Goal: Task Accomplishment & Management: Manage account settings

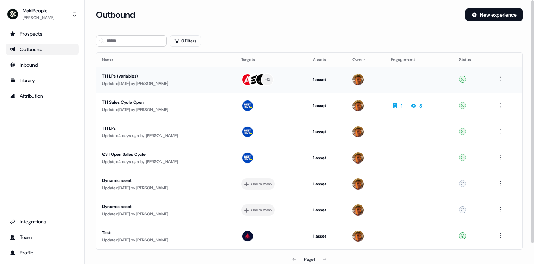
click at [151, 79] on div "T1 | LPs (variables)" at bounding box center [166, 76] width 128 height 7
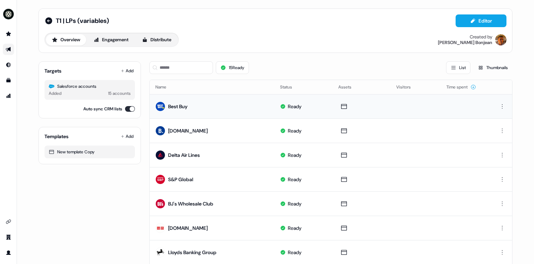
click at [200, 110] on td "Best Buy" at bounding box center [212, 106] width 125 height 24
click at [175, 106] on div "Best Buy" at bounding box center [177, 106] width 19 height 7
click at [470, 22] on icon at bounding box center [472, 20] width 4 height 5
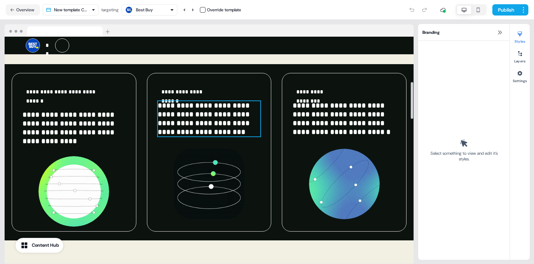
scroll to position [307, 0]
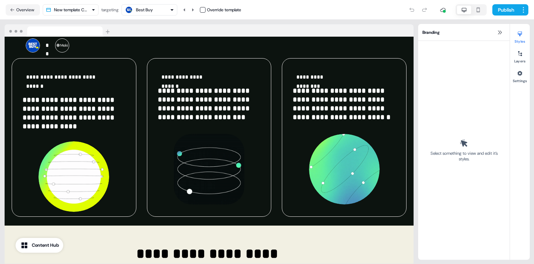
click at [494, 38] on div "Branding" at bounding box center [463, 32] width 91 height 17
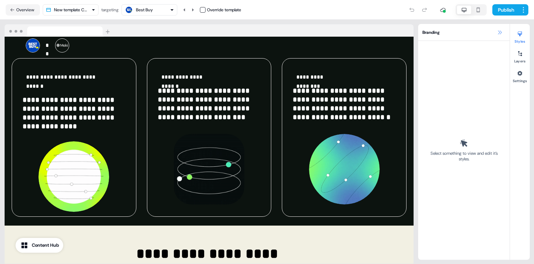
click at [496, 35] on button at bounding box center [499, 32] width 8 height 8
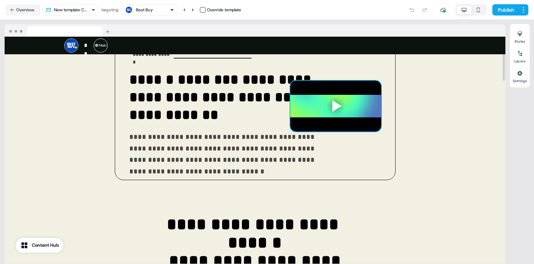
scroll to position [0, 0]
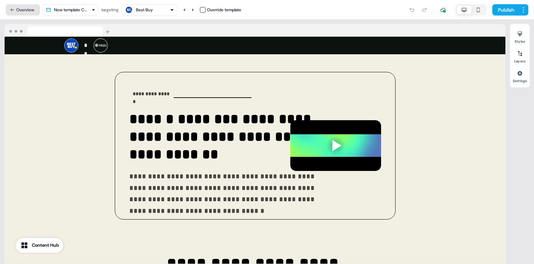
click at [33, 8] on button "Overview" at bounding box center [23, 9] width 34 height 11
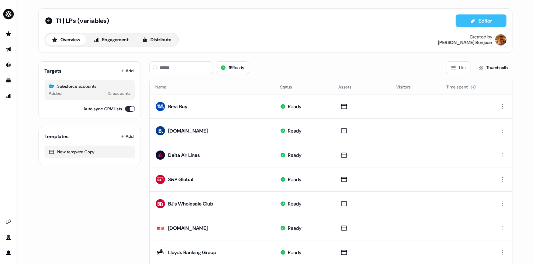
click at [466, 24] on button "Editor" at bounding box center [480, 20] width 51 height 13
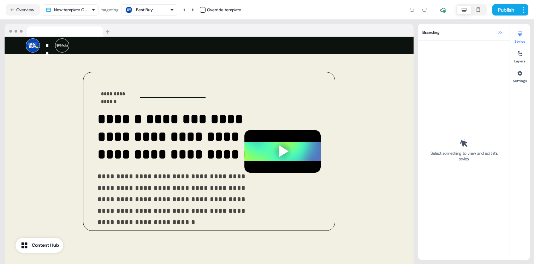
click at [500, 30] on icon at bounding box center [500, 33] width 6 height 6
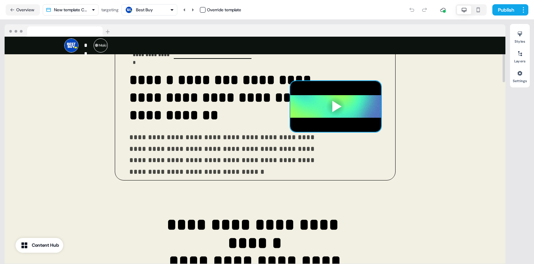
scroll to position [50, 0]
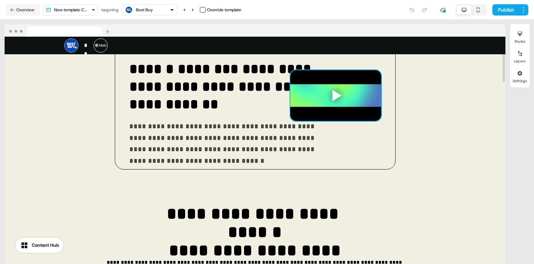
click at [371, 93] on div at bounding box center [335, 95] width 91 height 51
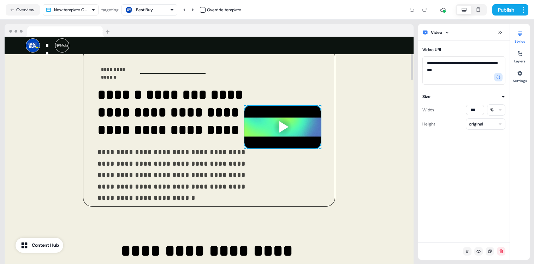
scroll to position [17, 0]
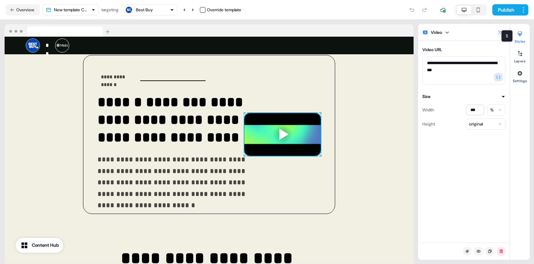
click at [497, 33] on icon at bounding box center [500, 33] width 6 height 6
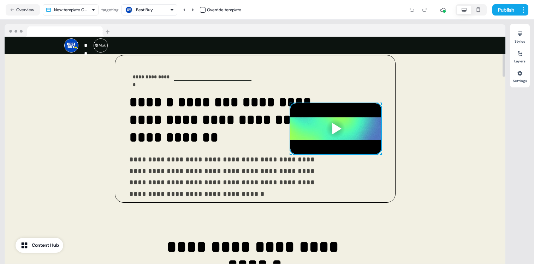
click at [369, 125] on div at bounding box center [335, 128] width 91 height 51
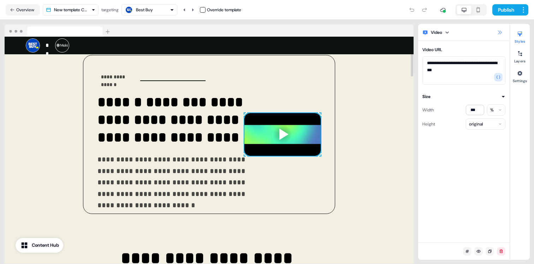
click at [500, 33] on icon at bounding box center [500, 33] width 6 height 6
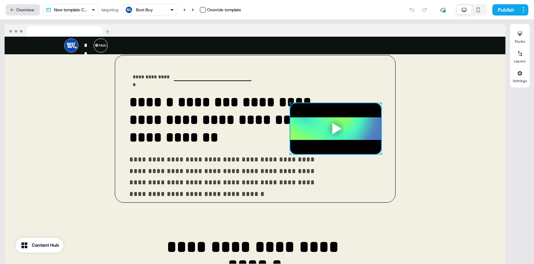
click at [21, 11] on button "Overview" at bounding box center [23, 9] width 34 height 11
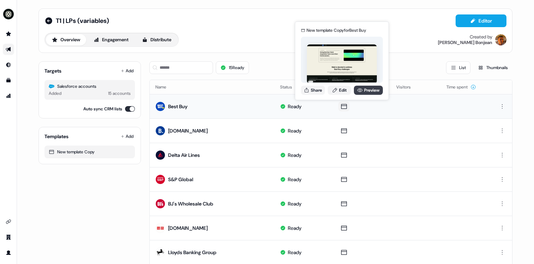
click at [371, 89] on link "Preview" at bounding box center [368, 90] width 29 height 9
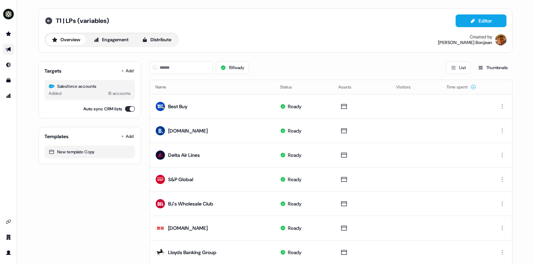
click at [48, 25] on icon at bounding box center [48, 21] width 8 height 8
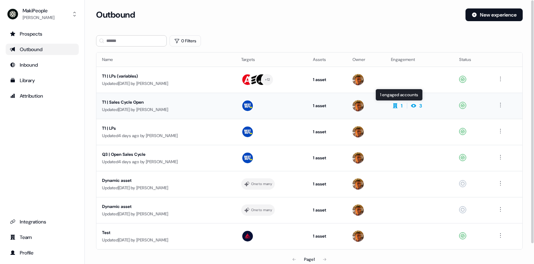
click at [402, 118] on td "1 1 engaged accounts 1 engaged accounts 3" at bounding box center [419, 106] width 68 height 26
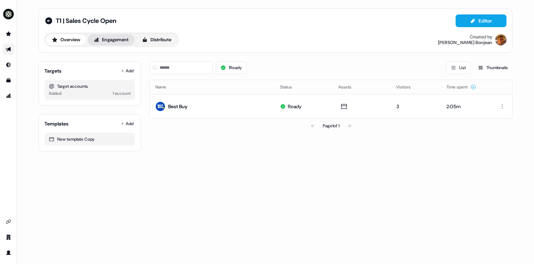
click at [119, 39] on button "Engagement" at bounding box center [111, 39] width 47 height 11
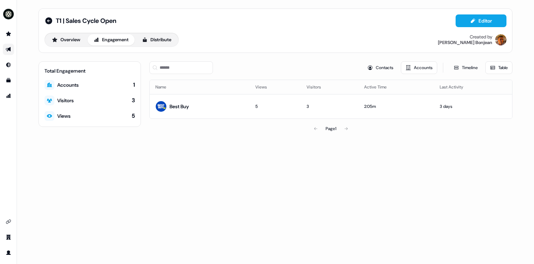
click at [155, 46] on div "Overview Engagement Distribute" at bounding box center [111, 40] width 134 height 14
click at [47, 18] on icon at bounding box center [48, 20] width 7 height 7
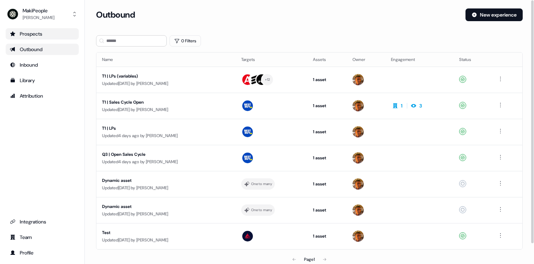
click at [31, 29] on link "Prospects" at bounding box center [42, 33] width 73 height 11
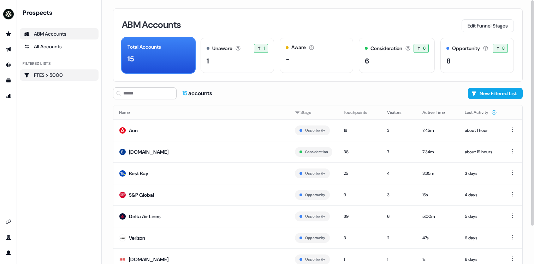
click at [75, 74] on div "FTES > 5000" at bounding box center [59, 75] width 70 height 7
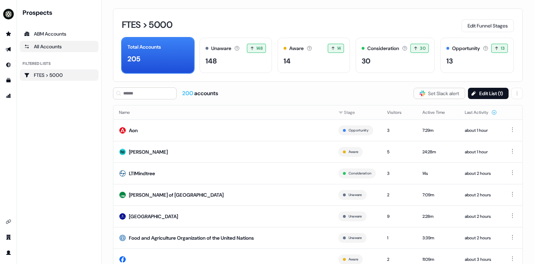
click at [39, 49] on div "All Accounts" at bounding box center [59, 46] width 70 height 7
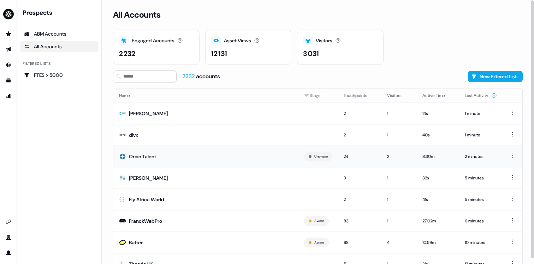
click at [209, 165] on td "Orion Talent" at bounding box center [205, 157] width 185 height 22
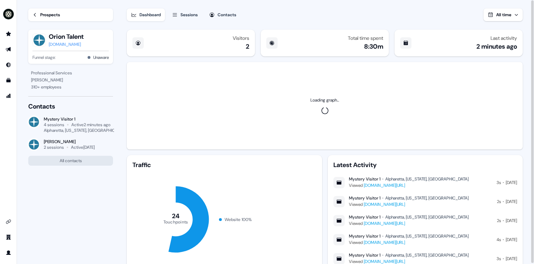
click at [188, 13] on div "Sessions" at bounding box center [188, 14] width 17 height 7
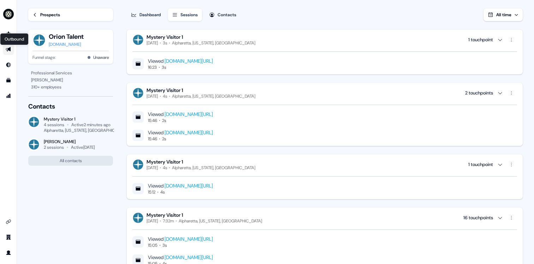
click at [8, 52] on icon "Go to outbound experience" at bounding box center [9, 50] width 6 height 6
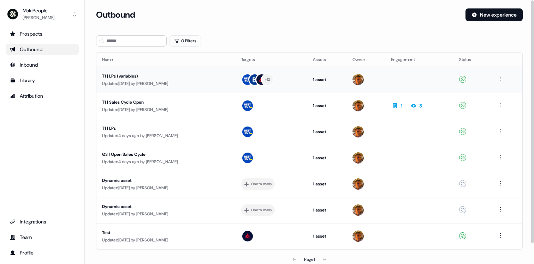
click at [196, 71] on td "T1 | LPs (variables) Updated 3 days ago by Vincent Bonjean" at bounding box center [165, 80] width 139 height 26
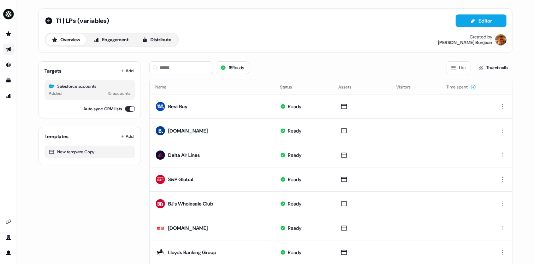
click at [45, 26] on div "T1 | LPs (variables) Editor" at bounding box center [275, 20] width 462 height 13
click at [53, 13] on div "T1 | LPs (variables) Editor Overview Engagement Distribute Created by Vincent B…" at bounding box center [275, 30] width 474 height 44
click at [46, 28] on div "T1 | LPs (variables) Editor Overview Engagement Distribute Created by Vincent B…" at bounding box center [275, 30] width 462 height 32
click at [49, 20] on icon at bounding box center [48, 20] width 7 height 7
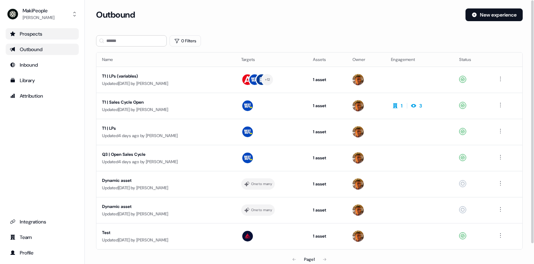
click at [48, 37] on div "Prospects" at bounding box center [42, 33] width 65 height 7
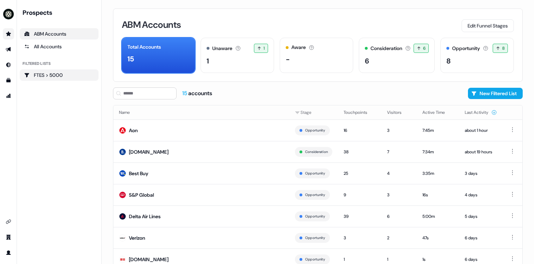
click at [65, 80] on link "FTES > 5000" at bounding box center [59, 75] width 79 height 11
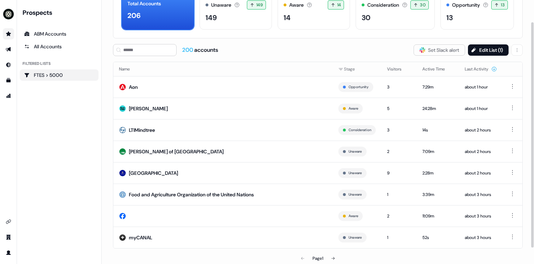
scroll to position [44, 0]
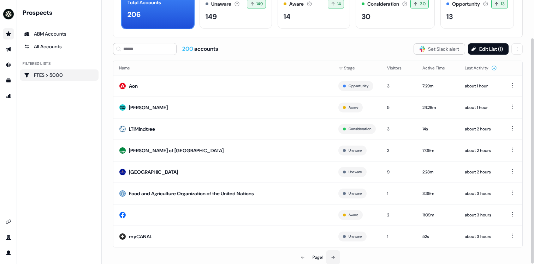
click at [337, 256] on button at bounding box center [333, 258] width 14 height 14
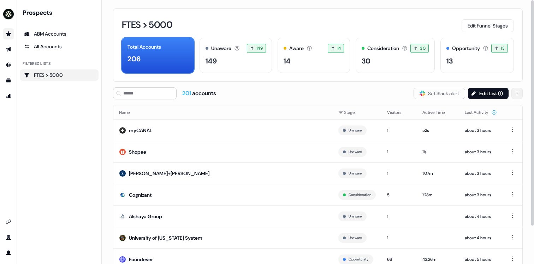
click at [518, 94] on html "For the best experience switch devices to a bigger screen. Go to Userled.io Pro…" at bounding box center [267, 132] width 534 height 264
click at [476, 91] on button "Edit List ( 1 )" at bounding box center [488, 93] width 41 height 11
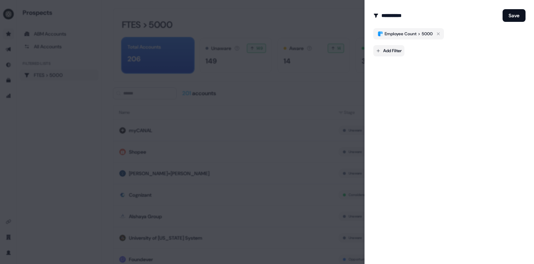
click at [391, 49] on body "For the best experience switch devices to a bigger screen. Go to Userled.io Pro…" at bounding box center [267, 132] width 534 height 264
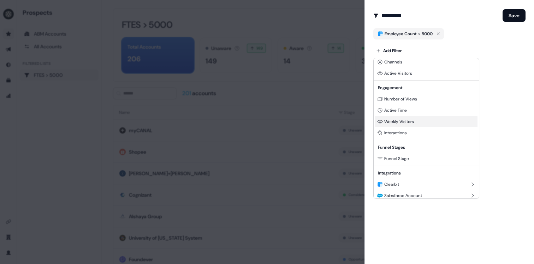
scroll to position [53, 0]
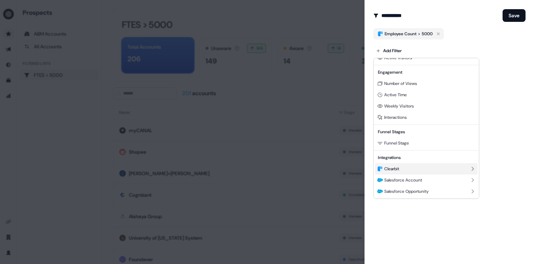
click at [412, 169] on div "Clearbit" at bounding box center [426, 168] width 102 height 11
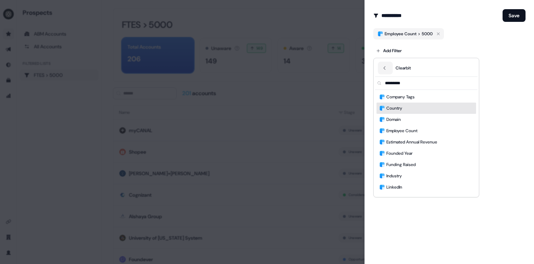
click at [394, 108] on span "Country" at bounding box center [394, 108] width 16 height 7
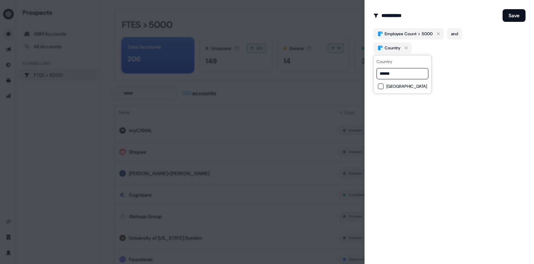
type input "******"
click at [383, 85] on div "France" at bounding box center [402, 87] width 49 height 6
click at [510, 20] on button "Save" at bounding box center [513, 15] width 23 height 13
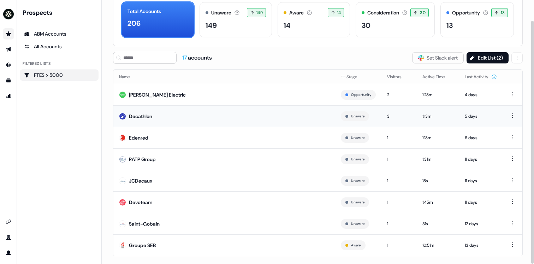
scroll to position [44, 0]
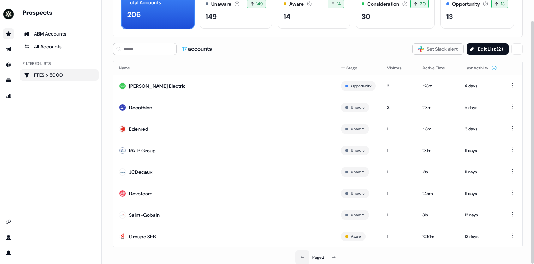
click at [302, 254] on button at bounding box center [302, 258] width 14 height 14
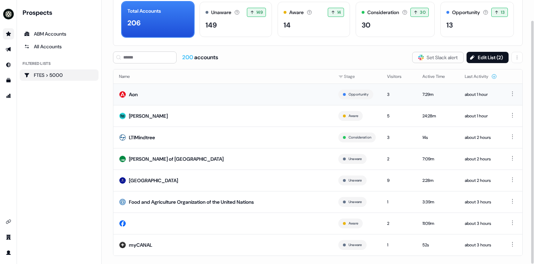
scroll to position [18, 0]
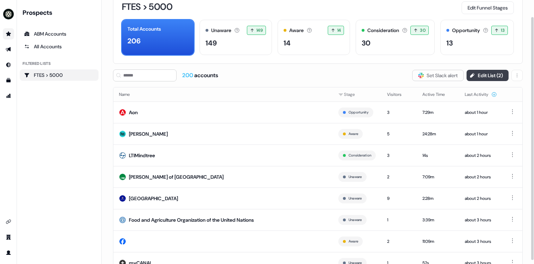
click at [496, 80] on button "Edit List ( 2 )" at bounding box center [487, 75] width 42 height 11
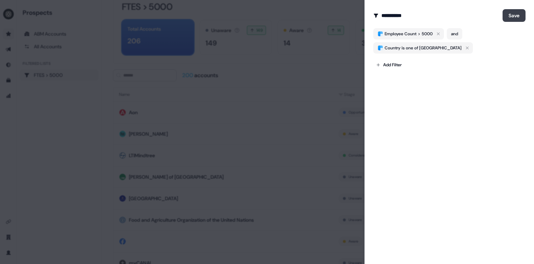
click at [516, 20] on button "Save" at bounding box center [513, 15] width 23 height 13
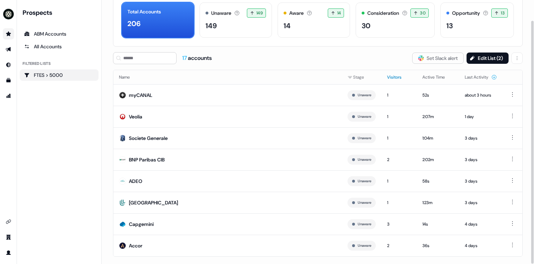
scroll to position [34, 0]
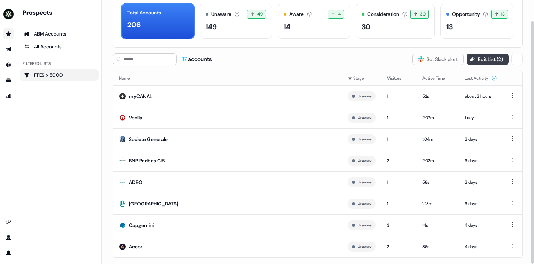
click at [497, 57] on button "Edit List ( 2 )" at bounding box center [487, 59] width 42 height 11
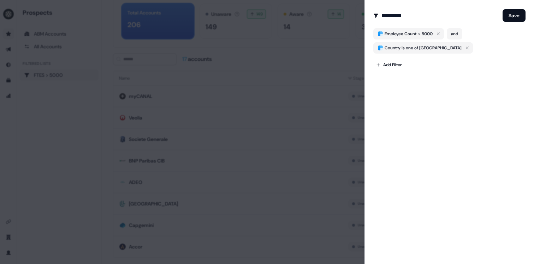
click at [515, 23] on form "**********" at bounding box center [449, 39] width 152 height 62
click at [516, 17] on button "Save" at bounding box center [513, 15] width 23 height 13
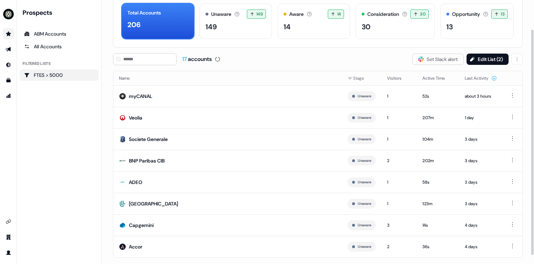
scroll to position [44, 0]
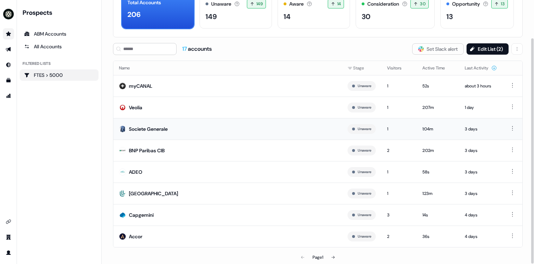
click at [160, 133] on td "Societe Generale" at bounding box center [227, 129] width 228 height 22
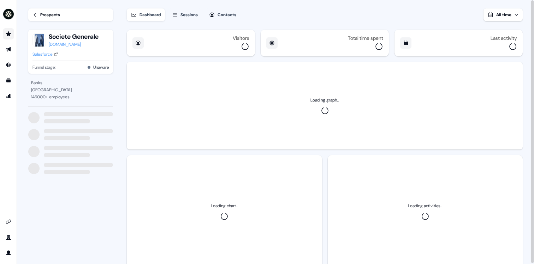
click at [183, 13] on div "Sessions" at bounding box center [188, 14] width 17 height 7
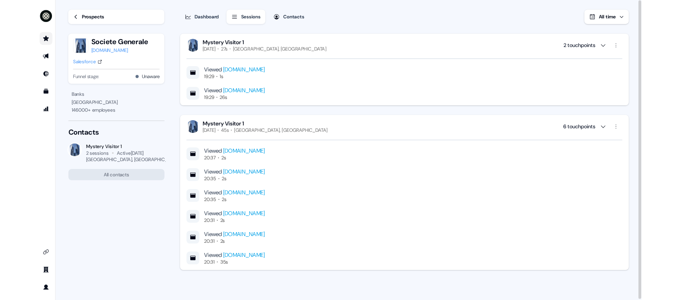
scroll to position [1, 0]
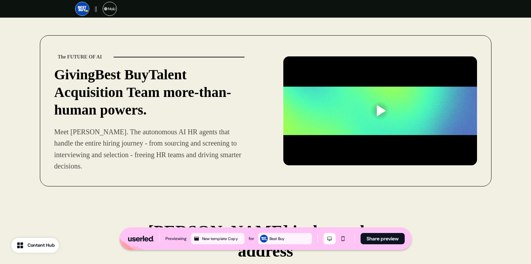
click at [385, 105] on div at bounding box center [381, 110] width 9 height 11
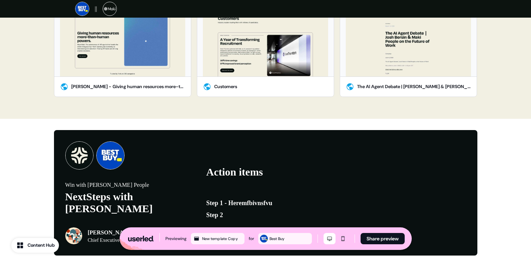
scroll to position [1108, 0]
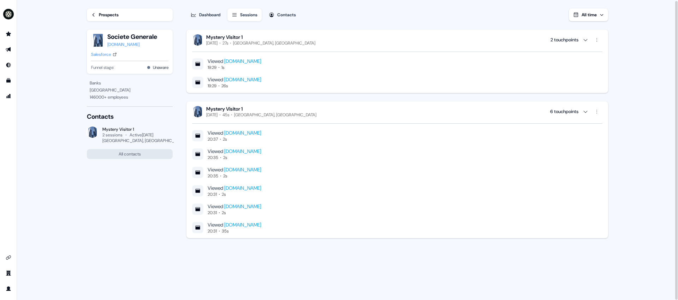
scroll to position [1, 0]
click at [108, 9] on link "Prospects" at bounding box center [130, 14] width 86 height 13
click at [111, 15] on div "Prospects" at bounding box center [109, 14] width 20 height 7
